Goal: Check status: Check status

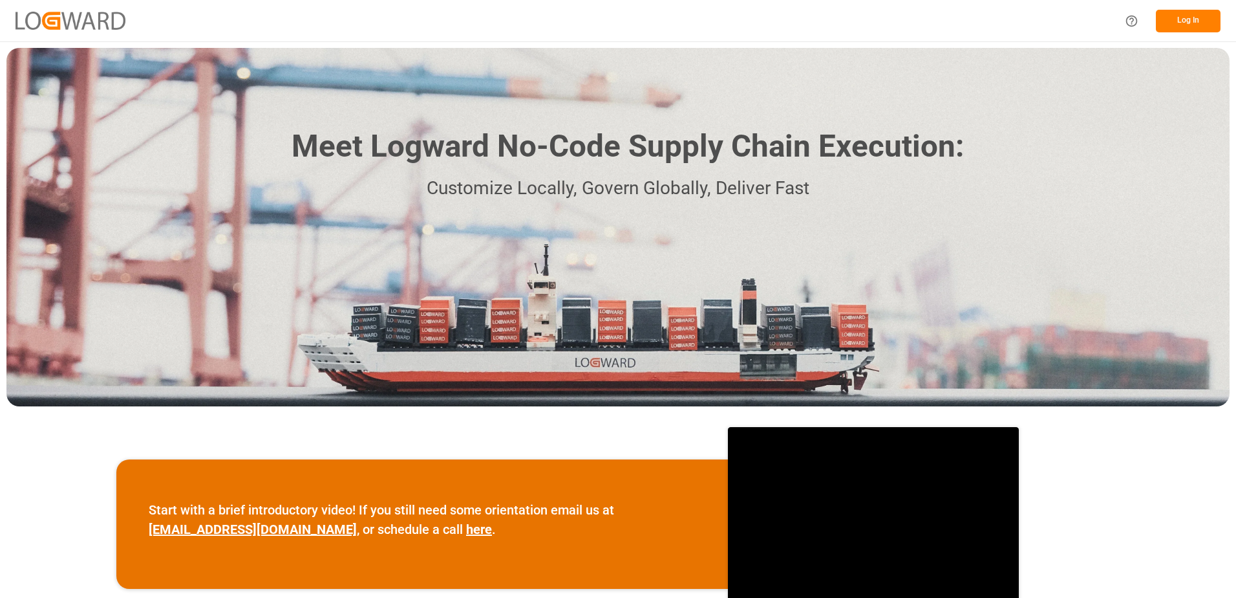
click at [1205, 12] on button "Log In" at bounding box center [1188, 21] width 65 height 23
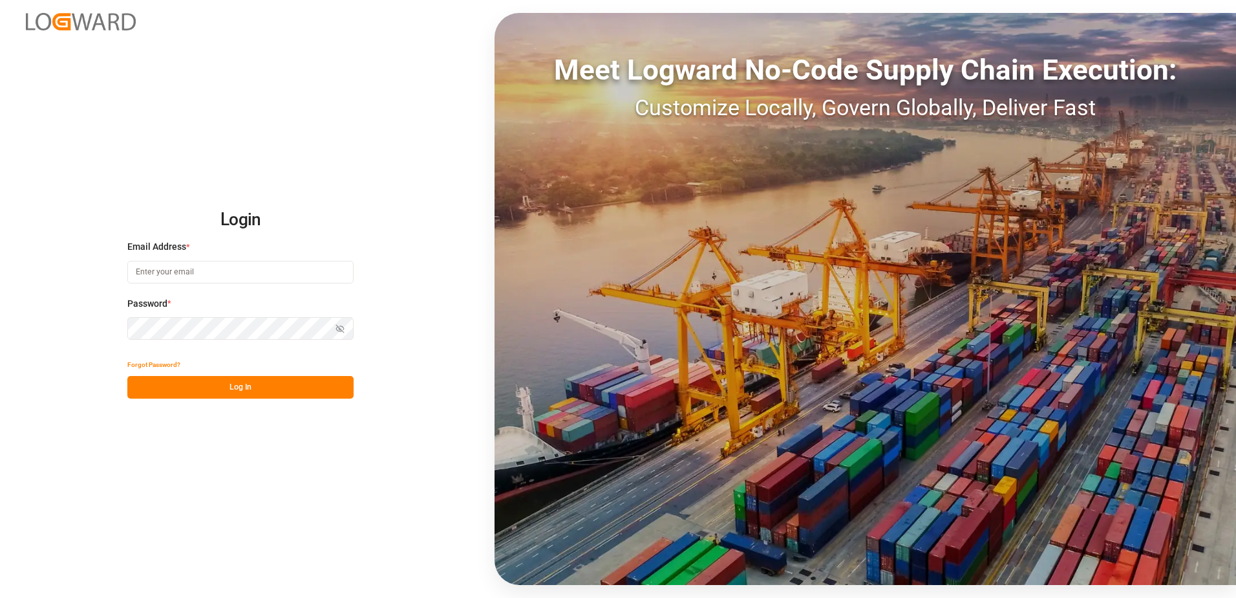
type input "[EMAIL_ADDRESS][DOMAIN_NAME]"
click at [241, 385] on button "Log In" at bounding box center [240, 387] width 226 height 23
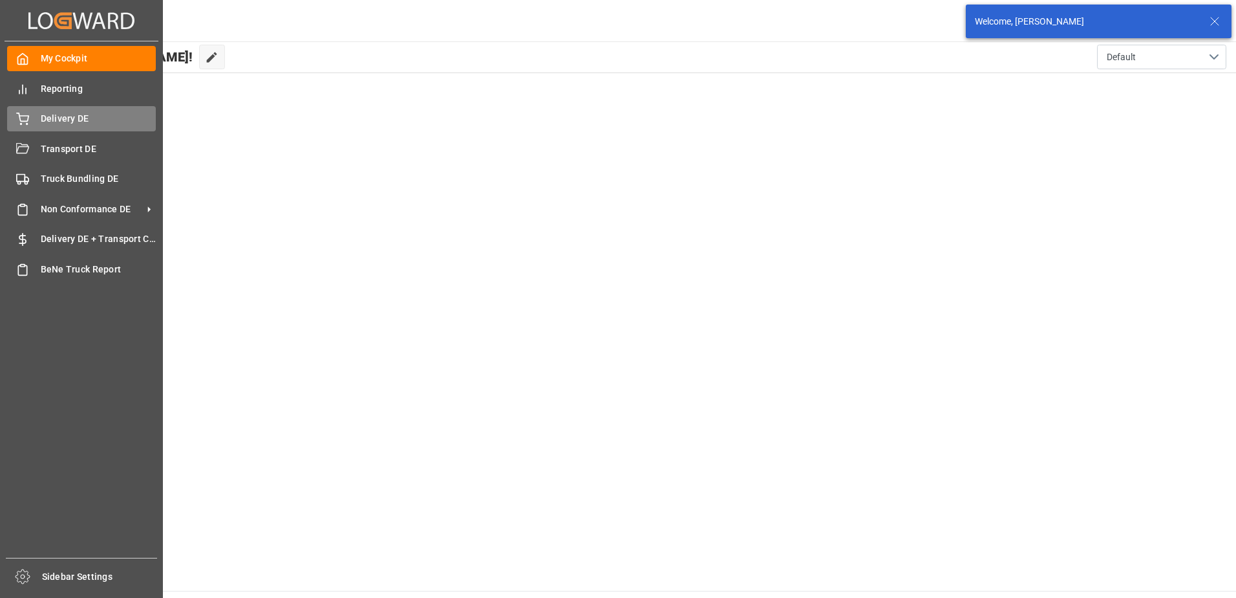
click at [48, 111] on div "Delivery DE Delivery DE" at bounding box center [81, 118] width 149 height 25
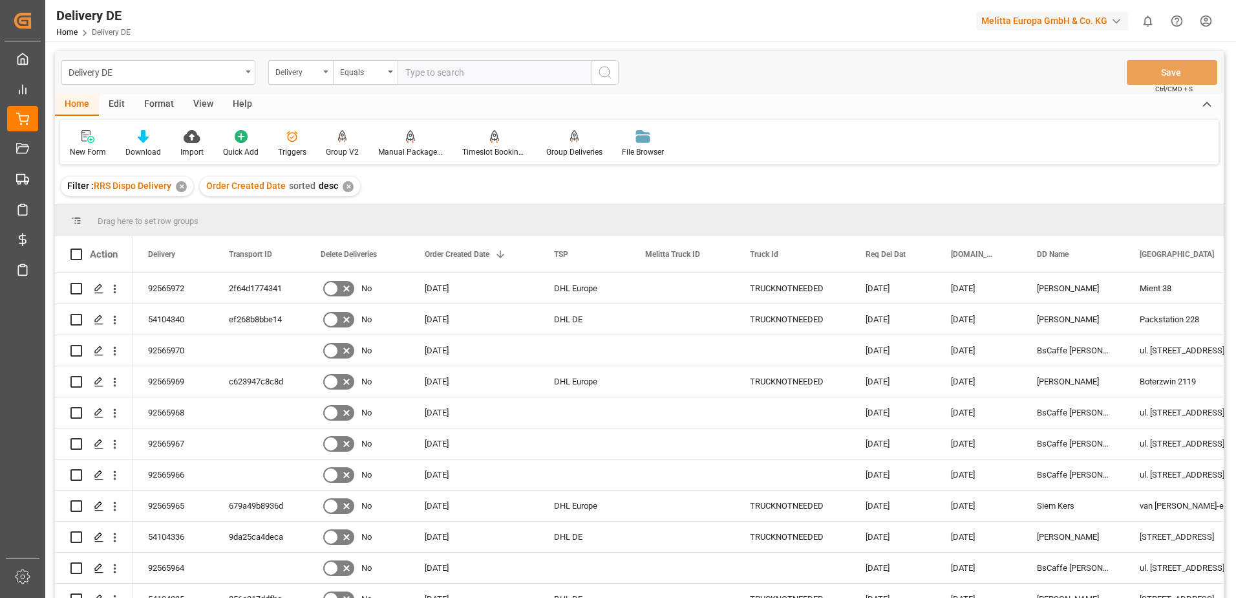
click at [446, 67] on input "text" at bounding box center [495, 72] width 194 height 25
click at [330, 74] on div "Delivery" at bounding box center [300, 72] width 65 height 25
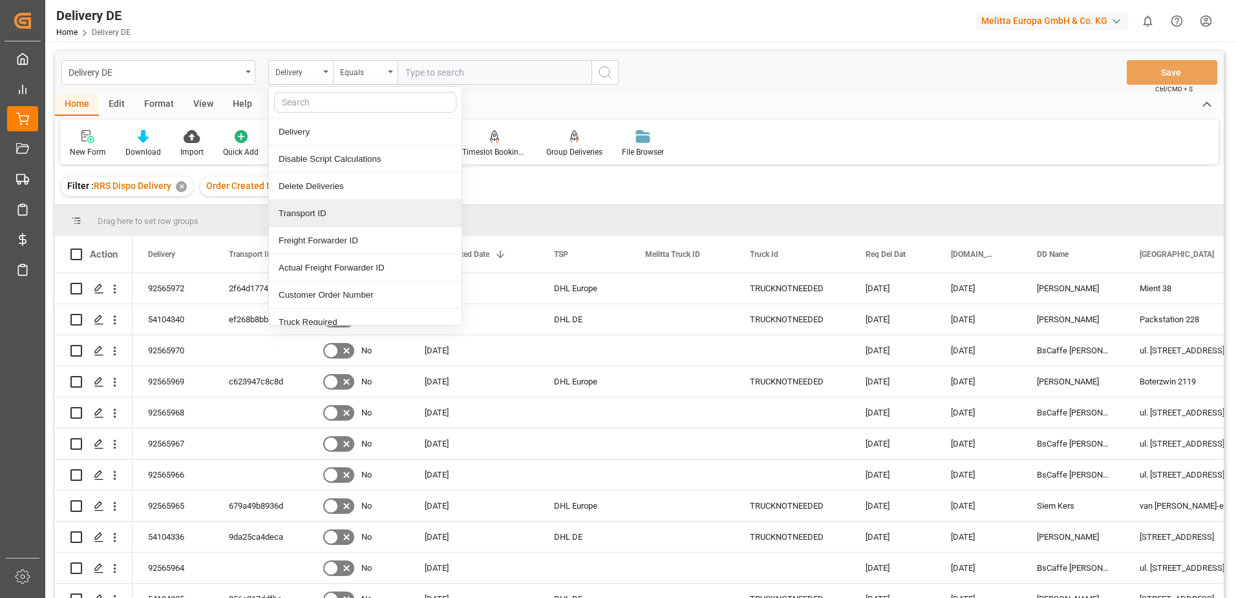
click at [312, 210] on div "Transport ID" at bounding box center [365, 213] width 193 height 27
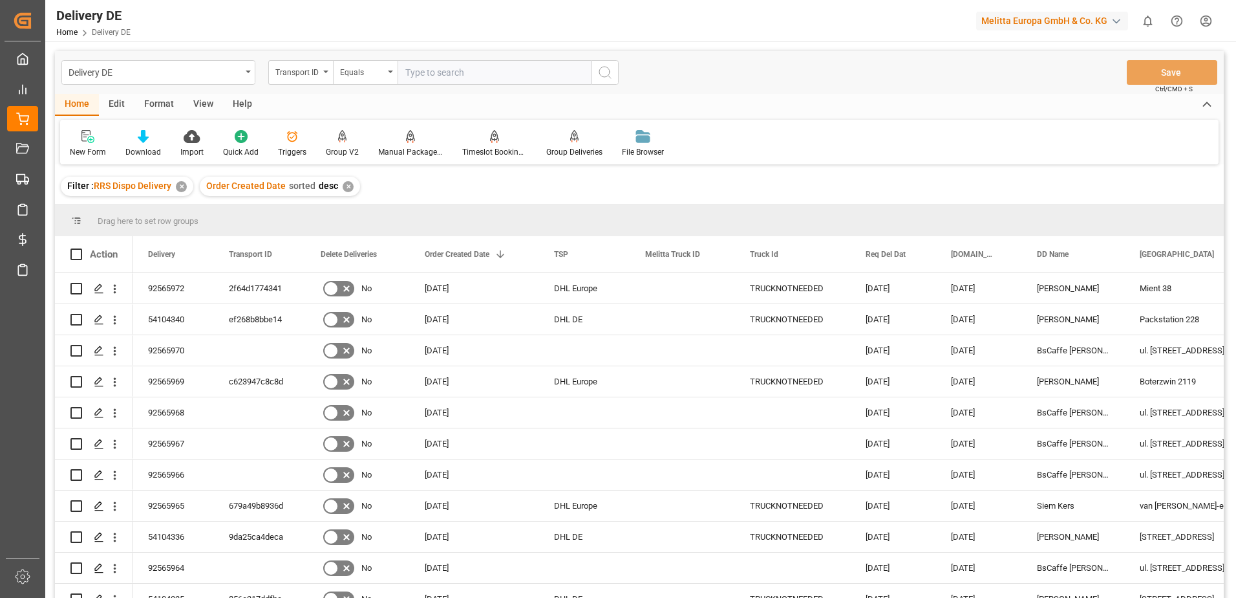
click at [431, 71] on input "text" at bounding box center [495, 72] width 194 height 25
drag, startPoint x: 522, startPoint y: 70, endPoint x: 601, endPoint y: 59, distance: 78.9
click at [522, 70] on input "text" at bounding box center [495, 72] width 194 height 25
paste input "b9d9650cc167"
type input "b9d9650cc167"
